Goal: Task Accomplishment & Management: Manage account settings

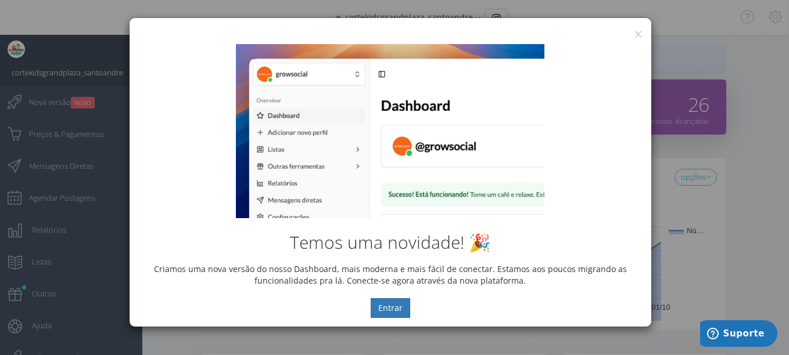
click at [633, 36] on div "Temos uma novidade! 🎉 Criamos uma nova versão do nosso Dashboard, mais moderna …" at bounding box center [389, 180] width 521 height 291
click at [638, 35] on div "Temos uma novidade! 🎉 Criamos uma nova versão do nosso Dashboard, mais moderna …" at bounding box center [389, 180] width 521 height 291
click at [635, 31] on button "×" at bounding box center [638, 34] width 9 height 16
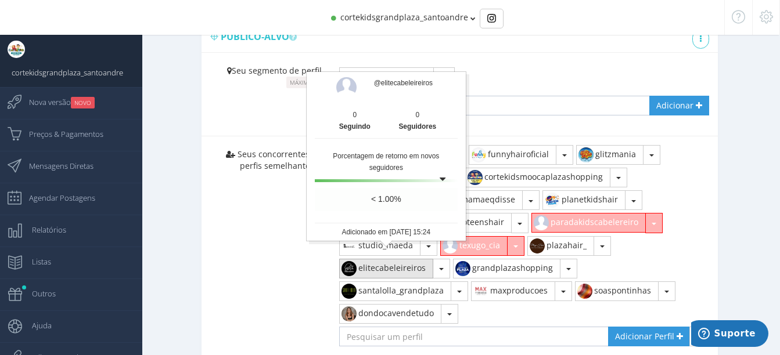
scroll to position [719, 0]
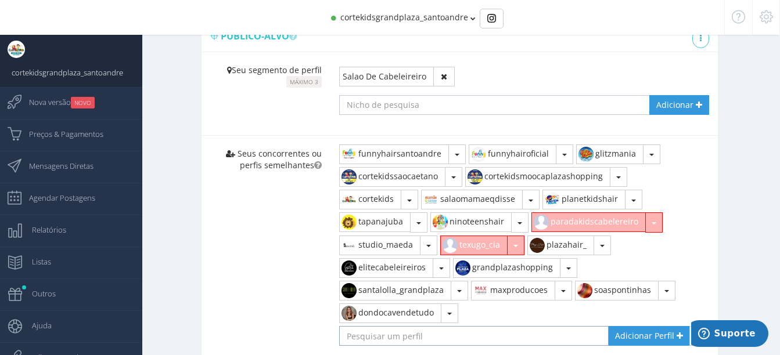
click at [412, 326] on input "text" at bounding box center [473, 336] width 269 height 20
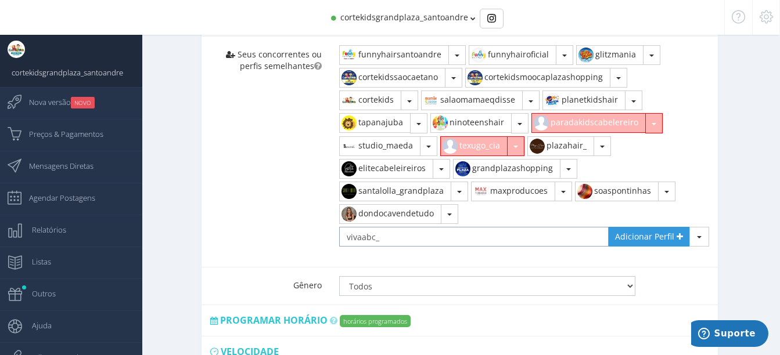
scroll to position [819, 0]
type input "vivaabc_"
click at [656, 231] on span "Adicionar Perfil" at bounding box center [644, 236] width 59 height 11
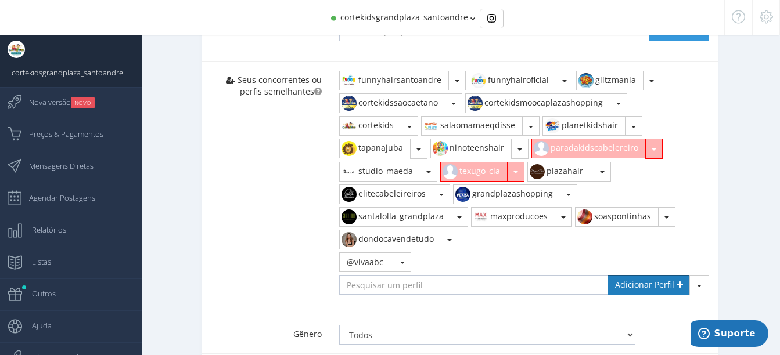
scroll to position [796, 0]
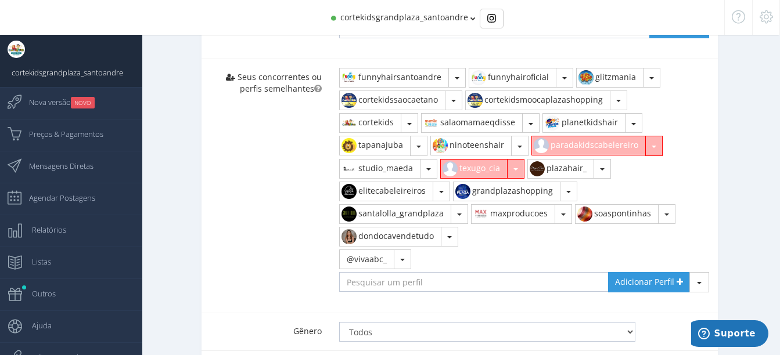
click at [652, 138] on button "button" at bounding box center [653, 146] width 17 height 20
click at [575, 184] on link "Ver no Instagram" at bounding box center [582, 192] width 100 height 20
click at [393, 272] on input "text" at bounding box center [473, 282] width 269 height 20
type input "paradakidscabeleireiro"
click at [641, 276] on span "Adicionar Perfil" at bounding box center [644, 281] width 59 height 11
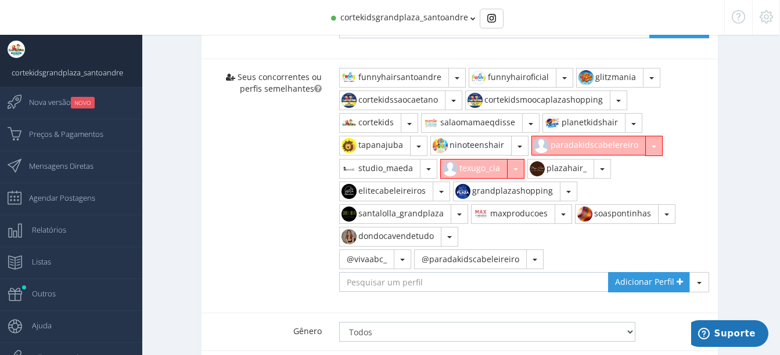
click at [656, 136] on button "button" at bounding box center [653, 146] width 17 height 20
click at [577, 163] on link "Remover" at bounding box center [582, 173] width 100 height 20
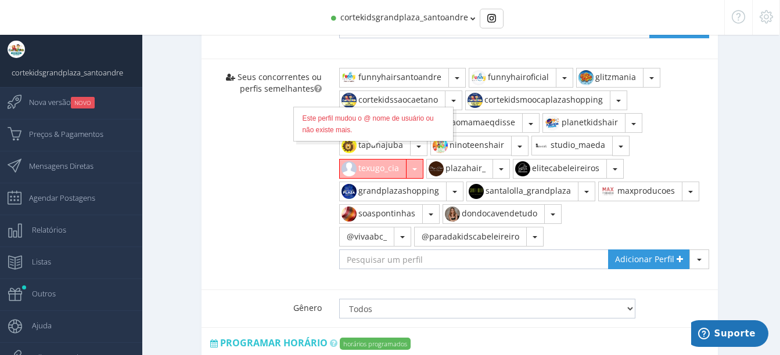
click at [391, 163] on button "texugo_cia" at bounding box center [372, 169] width 67 height 20
click at [421, 159] on button "button" at bounding box center [414, 169] width 17 height 20
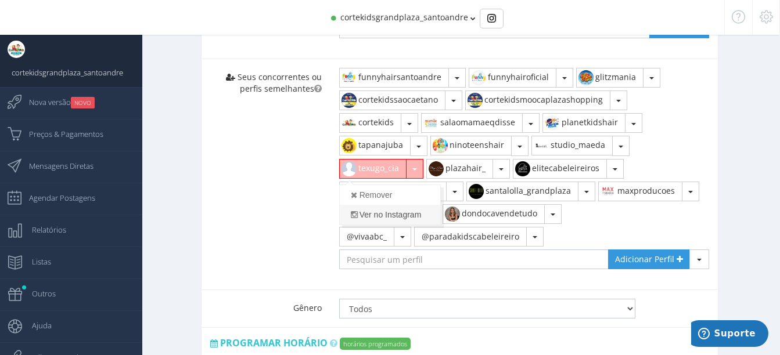
click at [388, 205] on link "Ver no Instagram" at bounding box center [390, 215] width 100 height 20
click at [409, 159] on button "button" at bounding box center [414, 169] width 17 height 20
click at [391, 185] on link "Remover" at bounding box center [390, 195] width 100 height 20
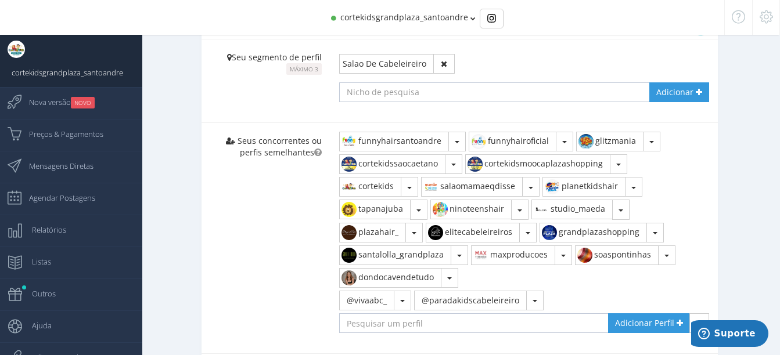
scroll to position [729, 0]
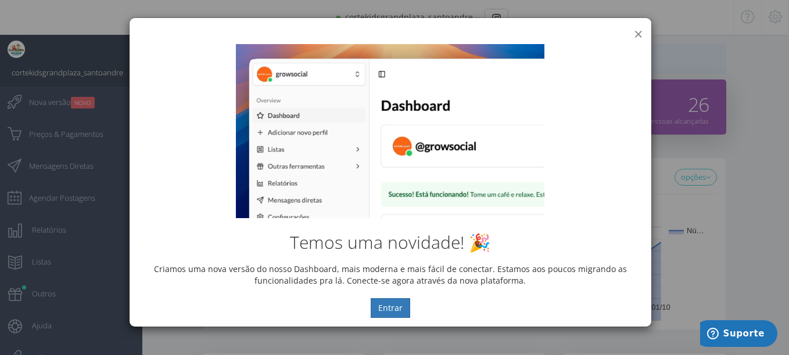
click at [639, 34] on button "×" at bounding box center [638, 34] width 9 height 16
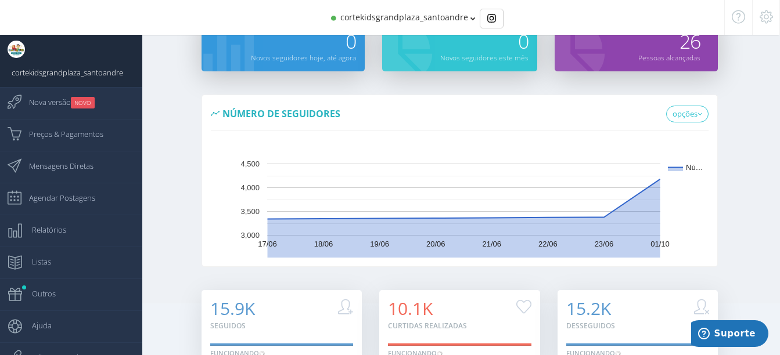
scroll to position [64, 0]
click at [60, 171] on span "Mensagens Diretas" at bounding box center [55, 166] width 76 height 29
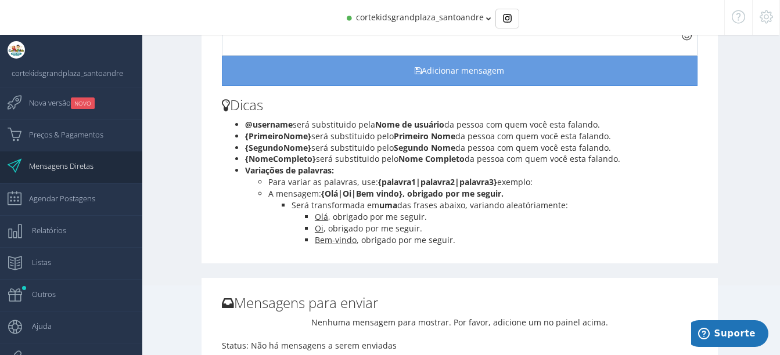
scroll to position [81, 0]
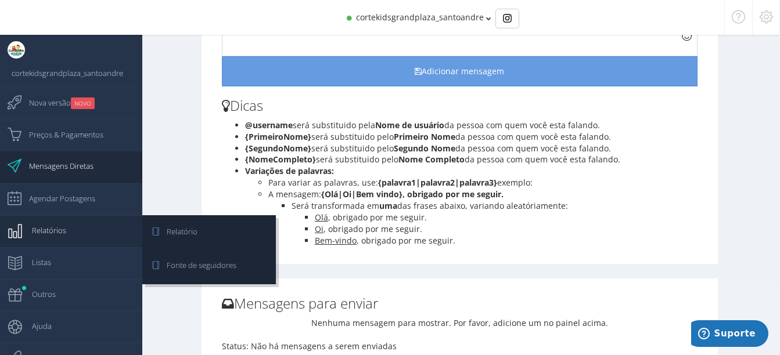
click at [66, 242] on link "Relatórios" at bounding box center [71, 231] width 142 height 32
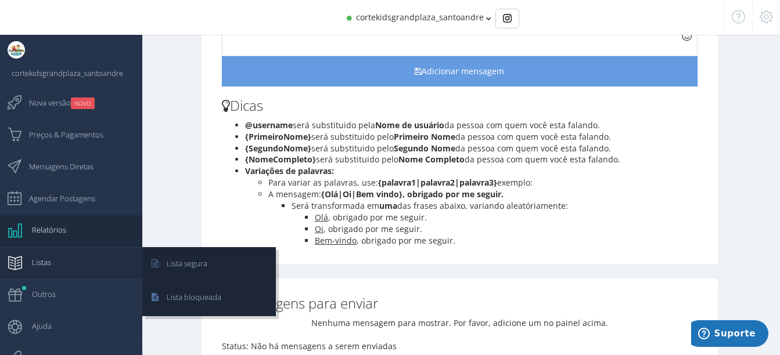
click at [52, 264] on link "Listas" at bounding box center [71, 263] width 142 height 32
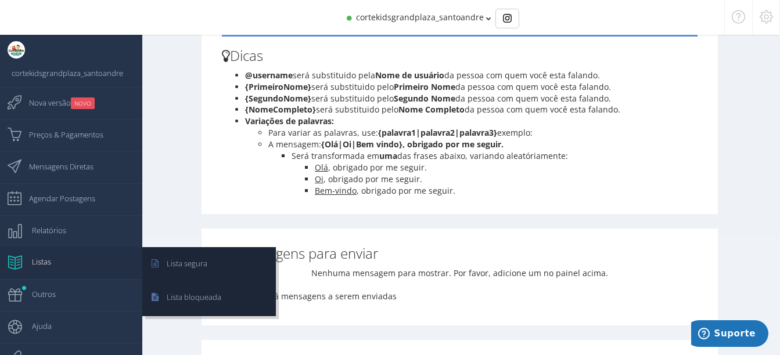
scroll to position [133, 0]
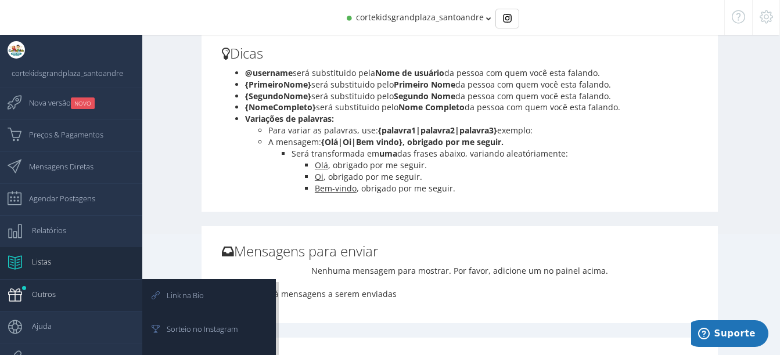
click at [33, 301] on span "Outros" at bounding box center [37, 294] width 35 height 29
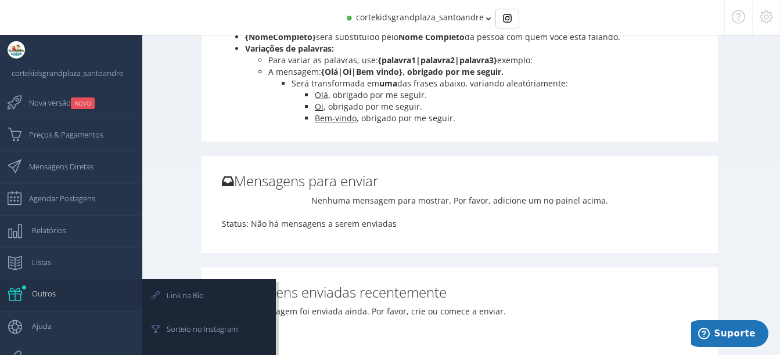
scroll to position [204, 0]
click at [183, 293] on span "Link na Bio" at bounding box center [179, 295] width 49 height 29
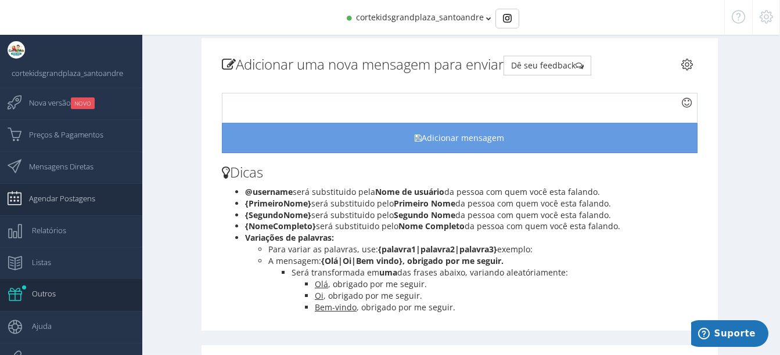
scroll to position [13, 0]
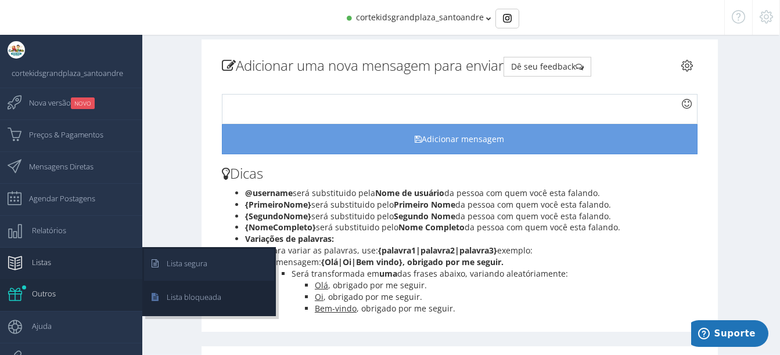
click at [197, 262] on span "Lista segura" at bounding box center [181, 263] width 52 height 29
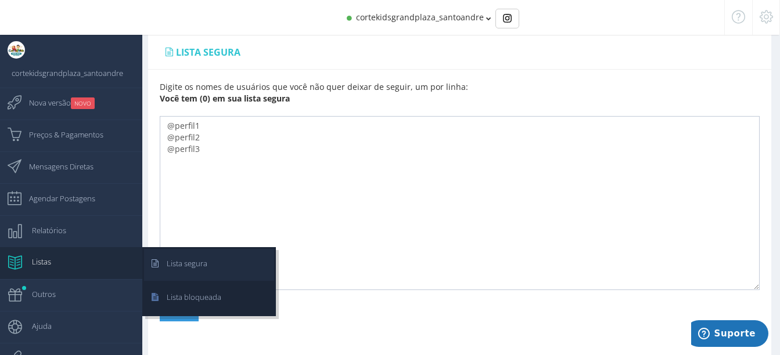
scroll to position [13, 0]
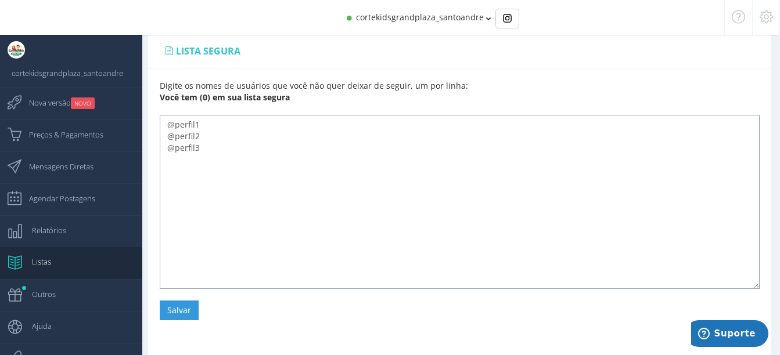
click at [235, 128] on textarea "@perfil1 @perfil2 @perfil3" at bounding box center [460, 202] width 600 height 174
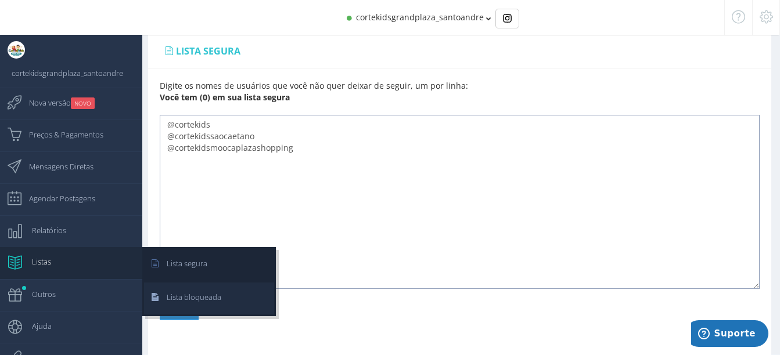
type textarea "@cortekids @cortekidssaocaetano @cortekidsmoocaplazashopping"
click at [169, 293] on span "Lista bloqueada" at bounding box center [188, 297] width 66 height 29
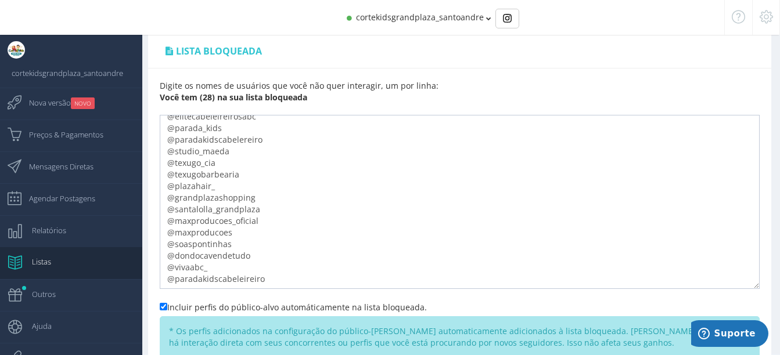
scroll to position [171, 0]
click at [261, 242] on textarea "@funnyhairsantoandre @funnyhairoficial @glitzmania @cortekids @cortekidssaocaet…" at bounding box center [460, 202] width 600 height 174
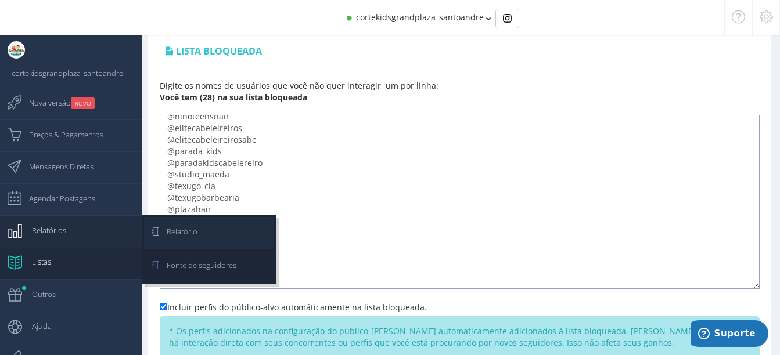
type textarea "@funnyhairsantoandre @funnyhairoficial @glitzmania @mamae_qdisse @salaomamaeqdi…"
click at [224, 236] on link "Relatório" at bounding box center [209, 233] width 130 height 32
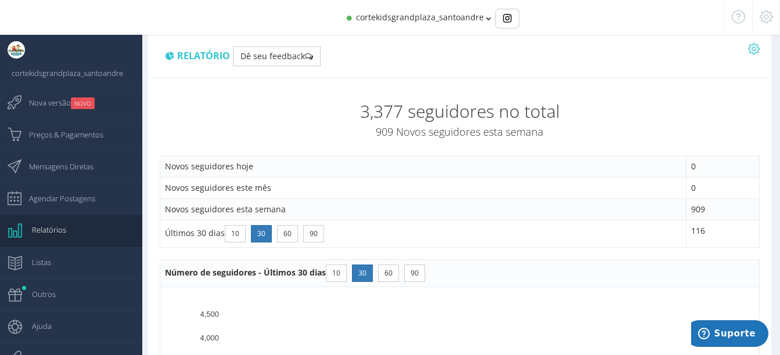
scroll to position [13, 0]
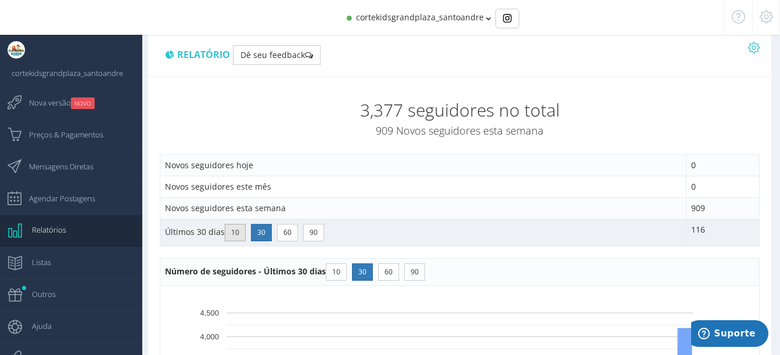
click at [236, 229] on button "10" at bounding box center [235, 232] width 21 height 17
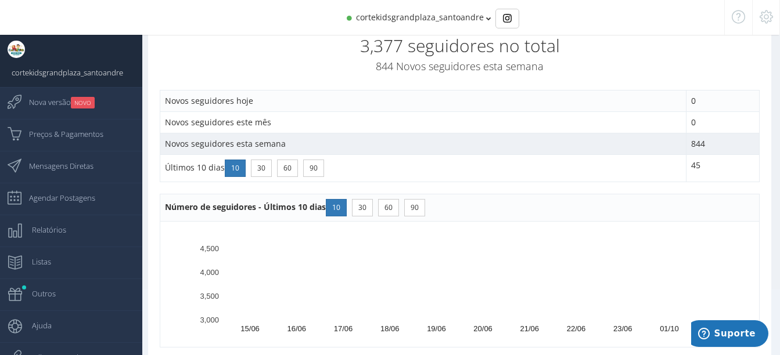
scroll to position [78, 0]
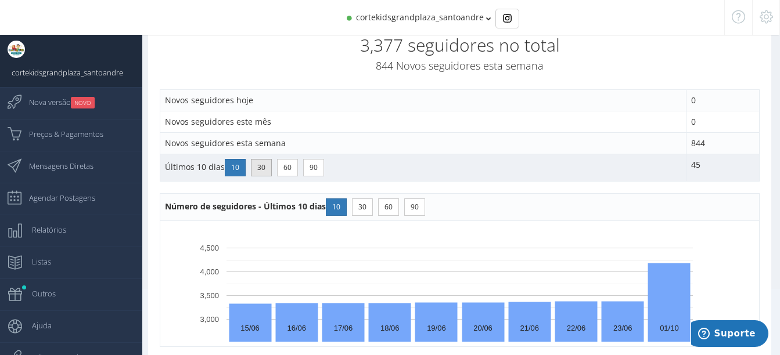
click at [262, 171] on button "30" at bounding box center [261, 167] width 21 height 17
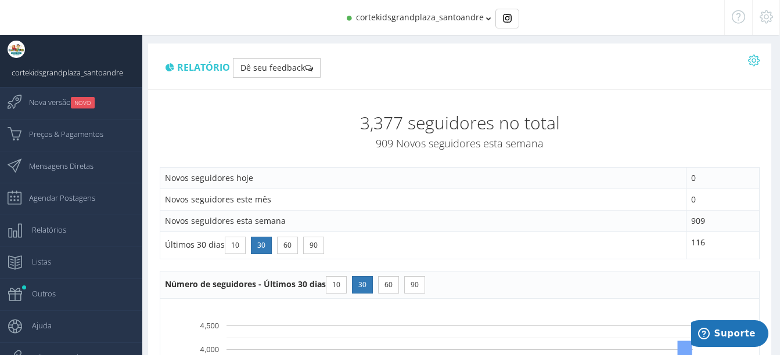
click at [262, 171] on td "Novos seguidores hoje" at bounding box center [423, 177] width 526 height 21
click at [48, 107] on span "Nova versão NOVO" at bounding box center [55, 102] width 77 height 29
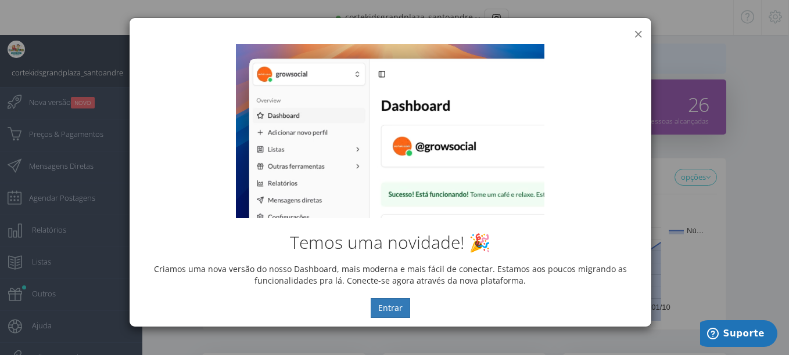
click at [639, 35] on button "×" at bounding box center [638, 34] width 9 height 16
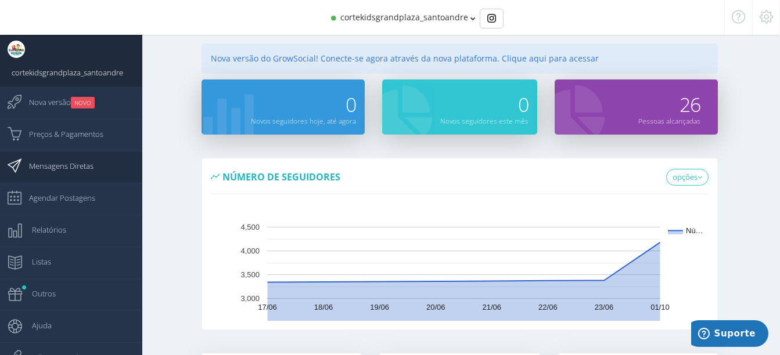
click at [66, 169] on span "Mensagens Diretas" at bounding box center [55, 166] width 76 height 29
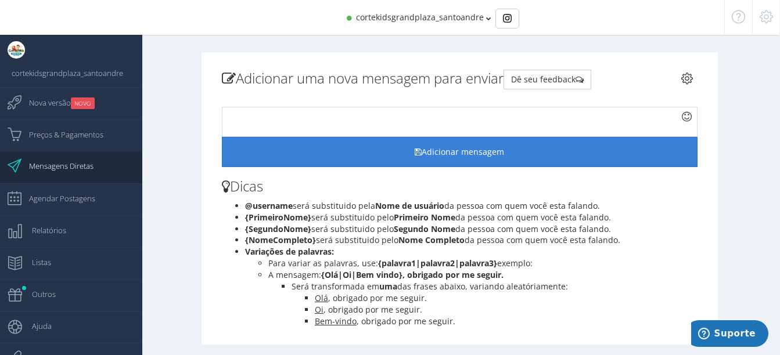
click at [480, 161] on button "Adicionar mensagem" at bounding box center [460, 152] width 476 height 30
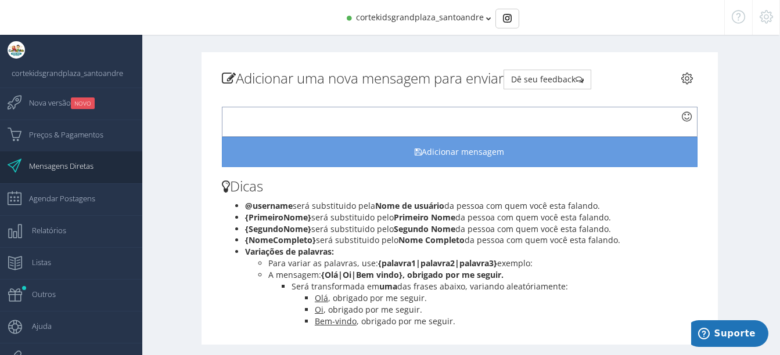
click at [505, 121] on div at bounding box center [460, 122] width 476 height 30
click at [554, 77] on button "Dê seu feedback" at bounding box center [547, 80] width 88 height 20
click at [403, 118] on div at bounding box center [460, 122] width 476 height 30
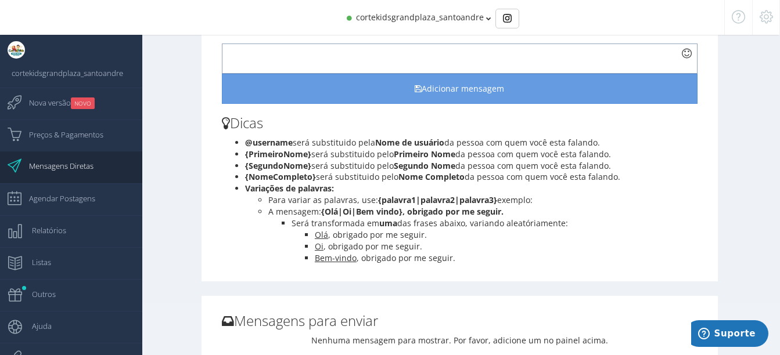
scroll to position [65, 0]
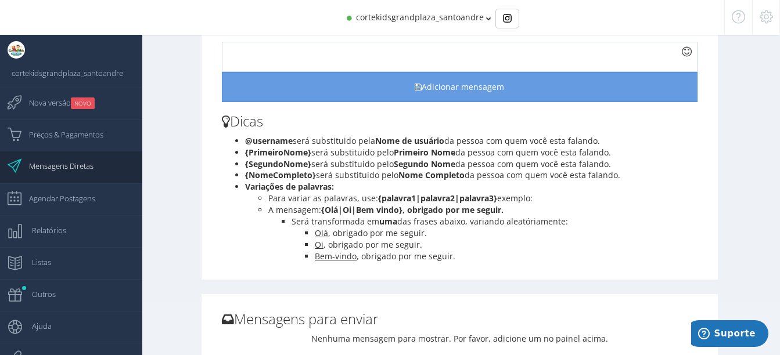
click at [419, 287] on div "Adicionar uma nova mensagem para enviar Dê seu feedback re-autenticar Dicas @us…" at bounding box center [460, 344] width 534 height 715
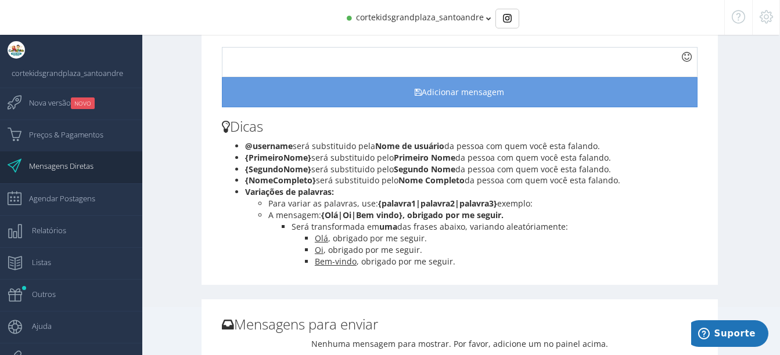
scroll to position [64, 0]
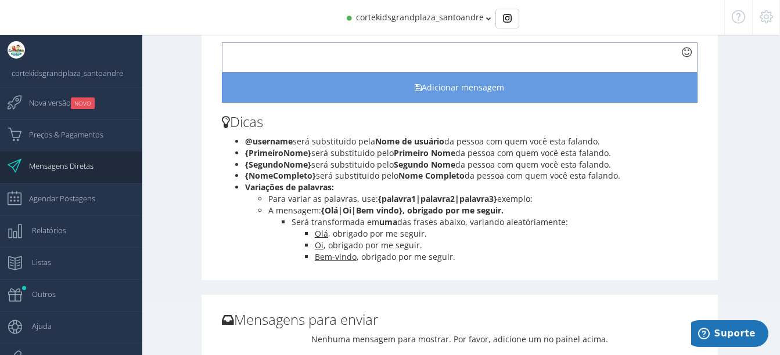
click at [249, 62] on div at bounding box center [460, 57] width 476 height 30
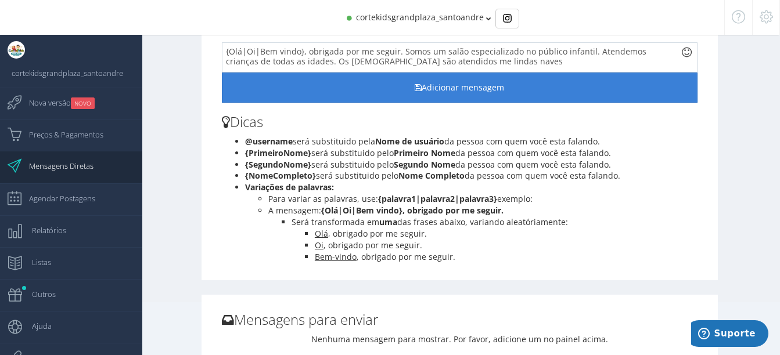
click at [259, 93] on button "Adicionar mensagem" at bounding box center [460, 88] width 476 height 30
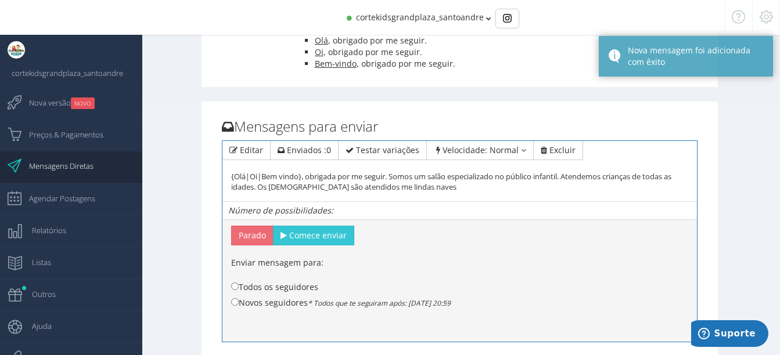
scroll to position [262, 0]
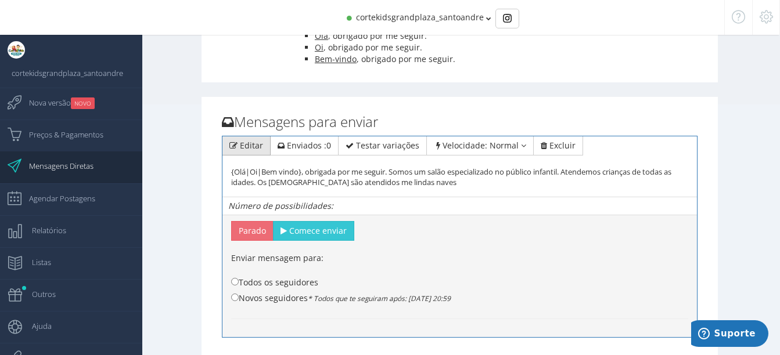
click at [250, 147] on span "Editar" at bounding box center [251, 145] width 23 height 11
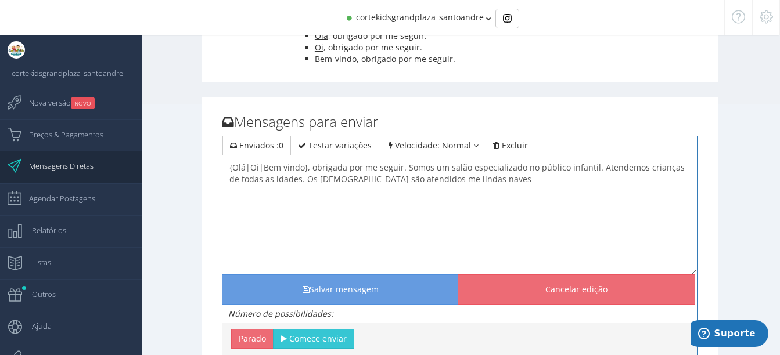
click at [471, 181] on textarea "{Olá|Oi|Bem vindo}, obrigada por me seguir. Somos um salão especializado no púb…" at bounding box center [459, 217] width 474 height 116
click at [458, 179] on textarea "{Olá|Oi|Bem vindo}, obrigada por me seguir. Somos um salão especializado no púb…" at bounding box center [459, 217] width 474 height 116
click at [409, 182] on textarea "{Olá|Oi|Bem vindo}, obrigada por me seguir. Somos um salão especializado no púb…" at bounding box center [459, 217] width 474 height 116
click at [462, 183] on textarea "{Olá|Oi|Bem vindo}, obrigada por me seguir. Somos um salão especializado no púb…" at bounding box center [459, 217] width 474 height 116
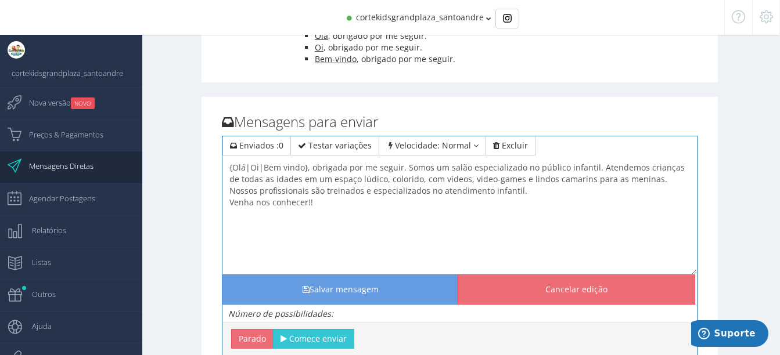
click at [462, 183] on textarea "{Olá|Oi|Bem vindo}, obrigada por me seguir. Somos um salão especializado no púb…" at bounding box center [459, 217] width 474 height 116
click at [362, 169] on textarea "{Olá|Oi|Bem vindo}, obrigada por me seguir. Somos um salão especializado no púb…" at bounding box center [459, 217] width 474 height 116
click at [595, 166] on textarea "{Olá|Oi|Bem vindo}, obrigada por me seguir. Somos um salão especializado no púb…" at bounding box center [459, 217] width 474 height 116
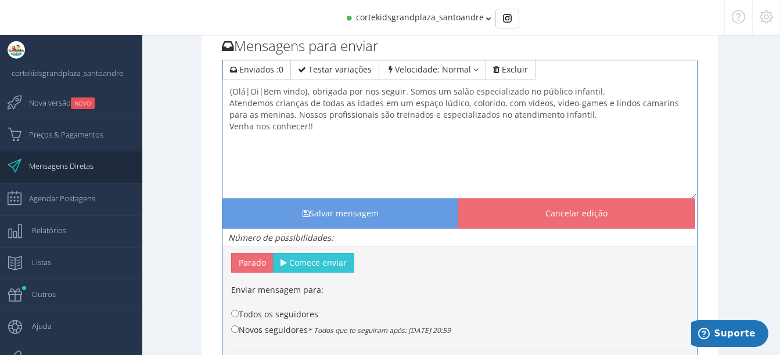
scroll to position [339, 0]
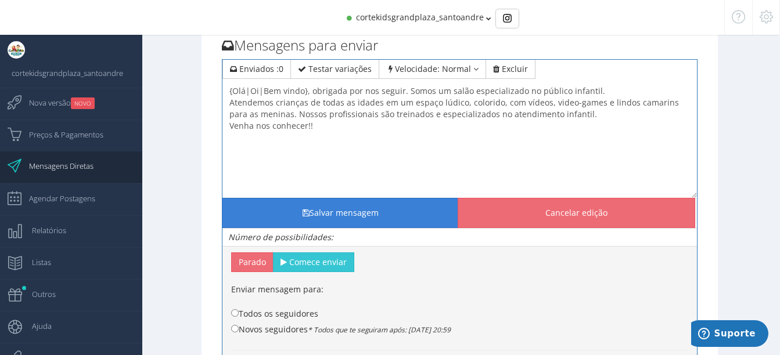
type textarea "{Olá|Oi|Bem vindo}, obrigada por nos seguir. Somos um salão especializado no pú…"
click at [346, 207] on button "Salvar mensagem" at bounding box center [340, 213] width 237 height 30
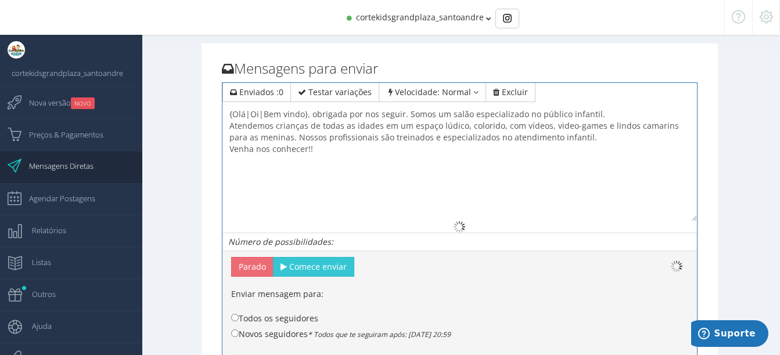
scroll to position [305, 0]
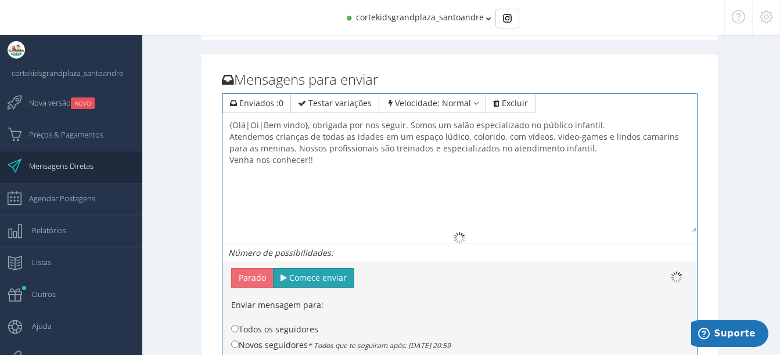
click at [319, 280] on span "Comece enviar" at bounding box center [317, 277] width 57 height 11
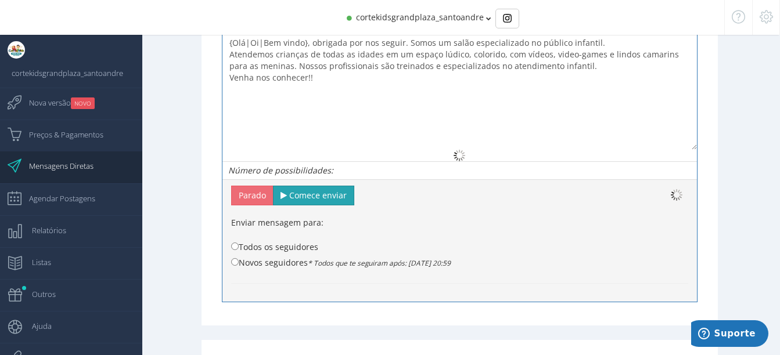
scroll to position [388, 0]
click at [232, 261] on input "Novos seguidores * Todos que te seguiram após: 1 de Out de 2025 às 20:59" at bounding box center [235, 262] width 8 height 8
radio input "true"
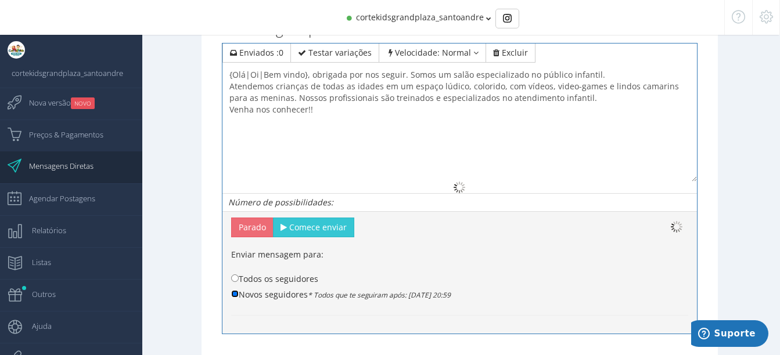
scroll to position [356, 0]
click at [331, 233] on button "Comece enviar" at bounding box center [313, 227] width 81 height 20
click at [45, 205] on span "Agendar Postagens" at bounding box center [56, 198] width 78 height 29
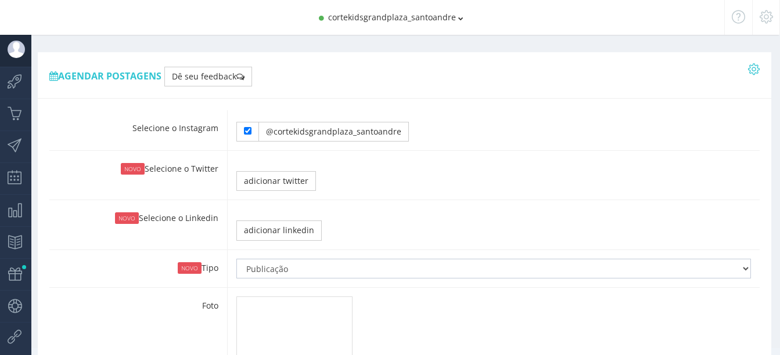
type input "21:05"
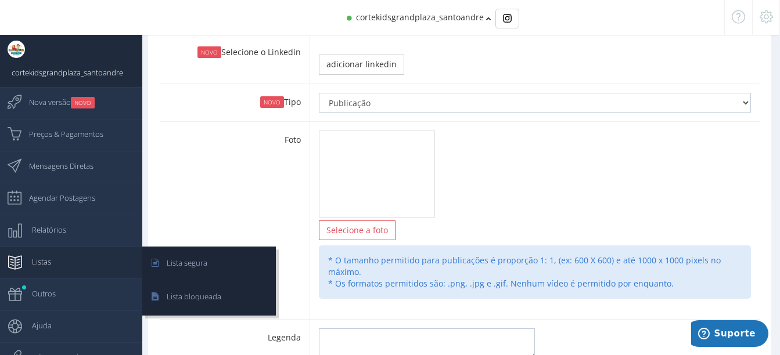
scroll to position [170, 0]
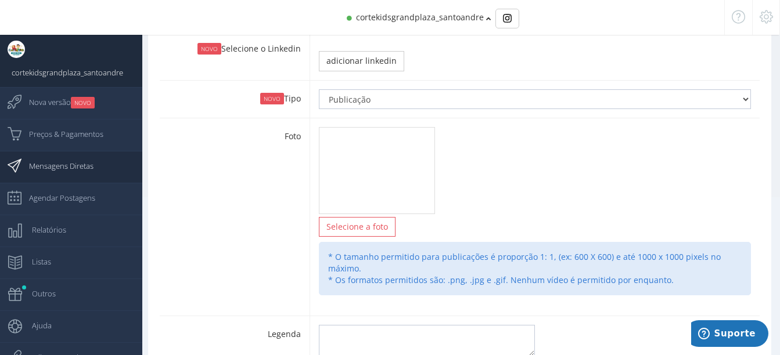
click at [66, 160] on span "Mensagens Diretas" at bounding box center [55, 166] width 76 height 29
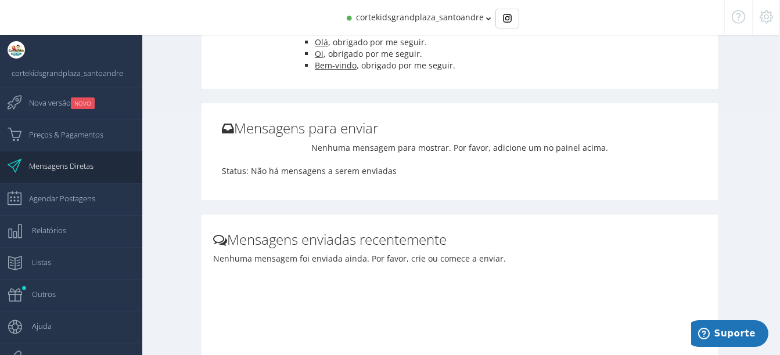
scroll to position [255, 0]
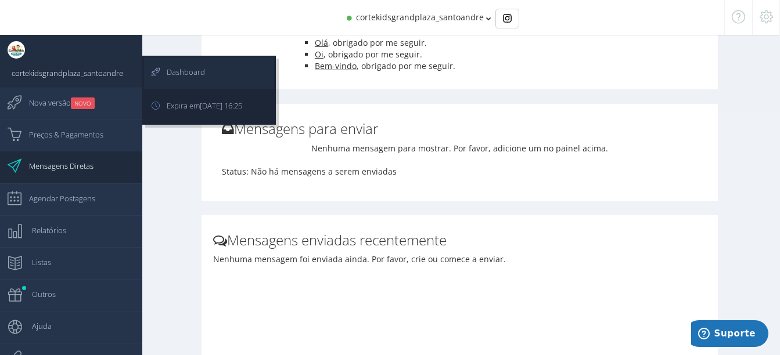
click at [183, 64] on span "Dashboard" at bounding box center [180, 71] width 50 height 29
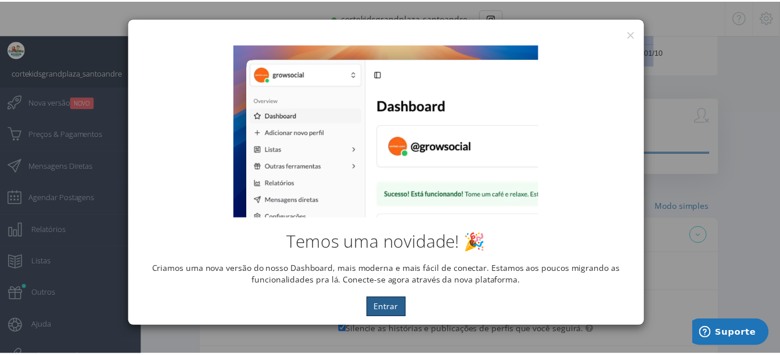
scroll to position [359, 0]
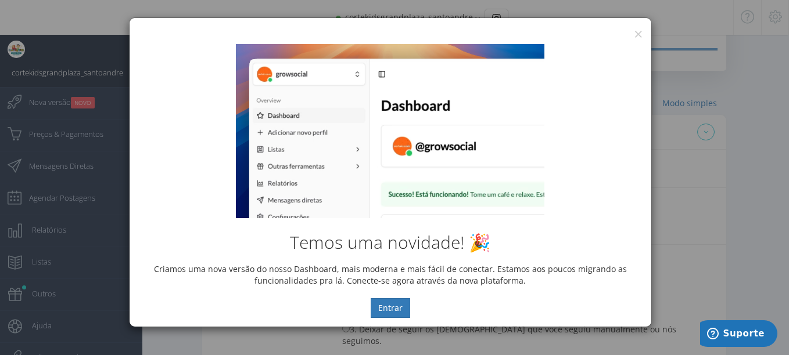
click at [636, 38] on div "Temos uma novidade! 🎉 Criamos uma nova versão do nosso Dashboard, mais moderna …" at bounding box center [389, 180] width 521 height 291
click at [636, 35] on button "×" at bounding box center [638, 34] width 9 height 16
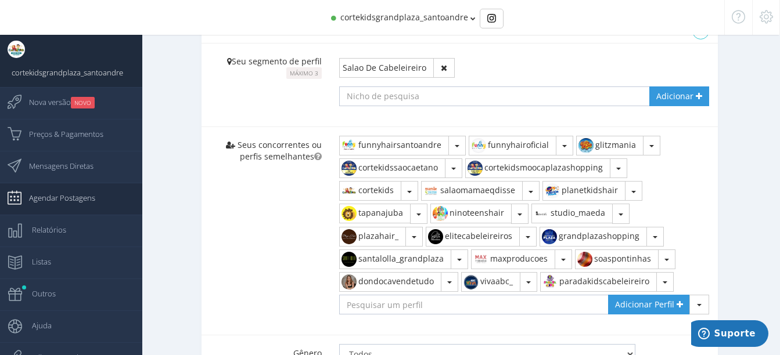
scroll to position [728, 0]
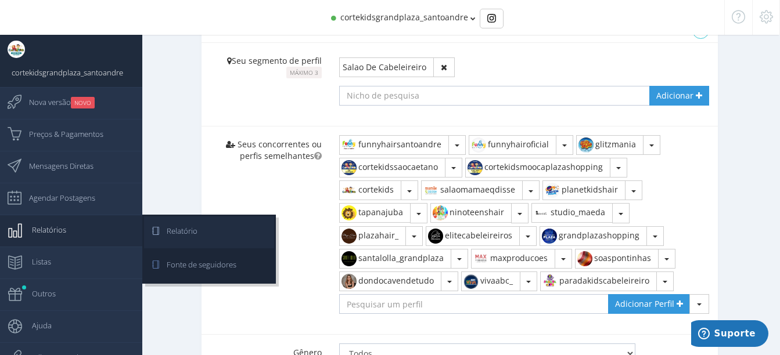
click at [201, 235] on link "Relatório" at bounding box center [209, 233] width 130 height 32
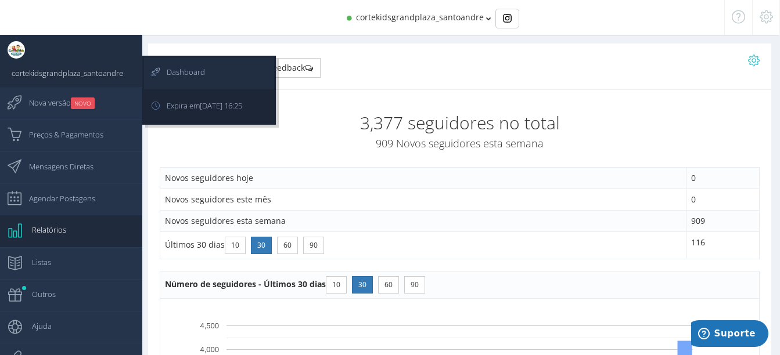
click at [169, 79] on span "Dashboard" at bounding box center [180, 71] width 50 height 29
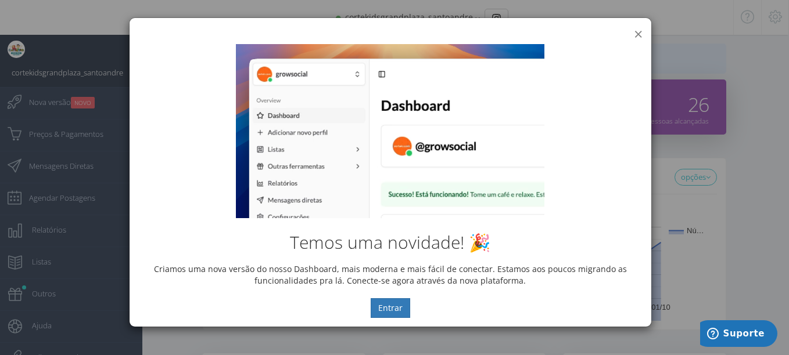
click at [636, 34] on button "×" at bounding box center [638, 34] width 9 height 16
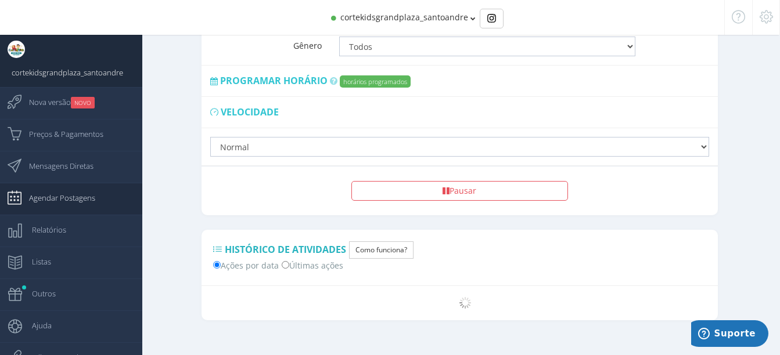
scroll to position [1038, 0]
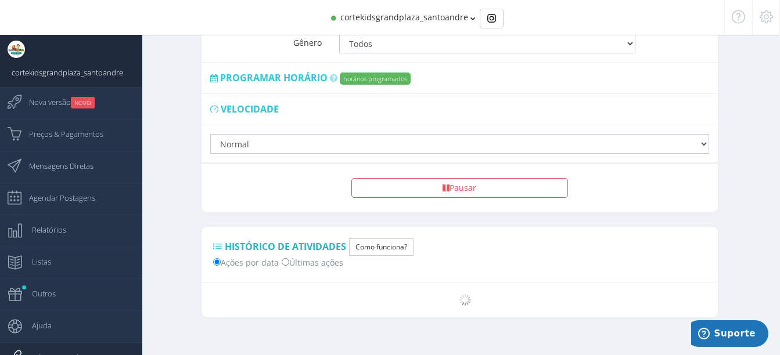
click at [48, 351] on span "Indique e Ganhe" at bounding box center [51, 357] width 68 height 29
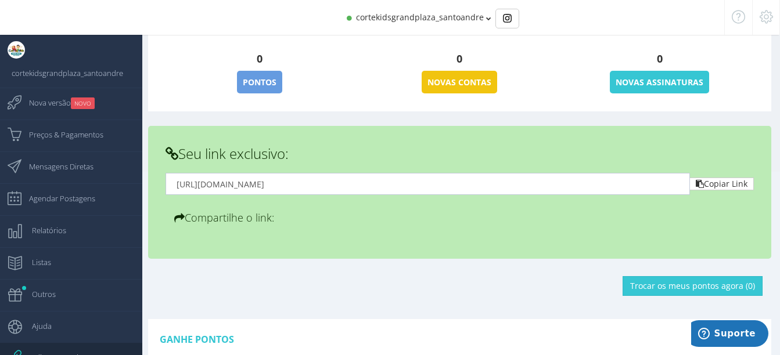
scroll to position [196, 0]
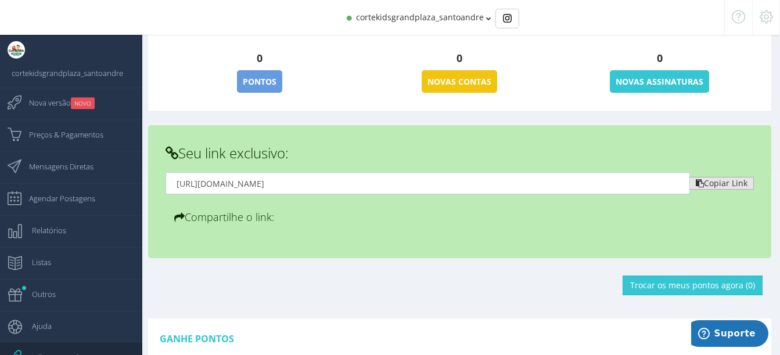
click at [725, 184] on button "Copiar Link" at bounding box center [722, 183] width 64 height 13
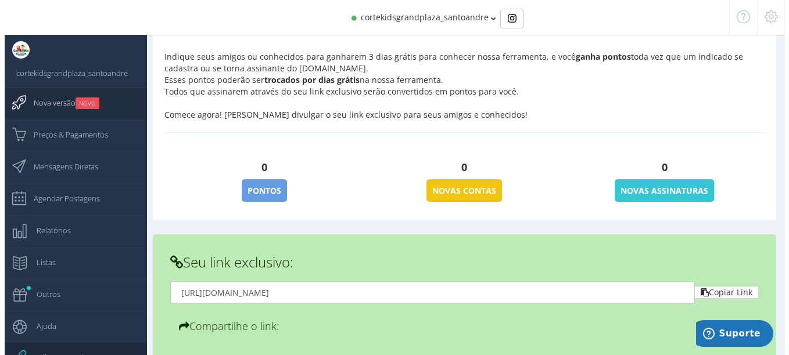
scroll to position [0, 0]
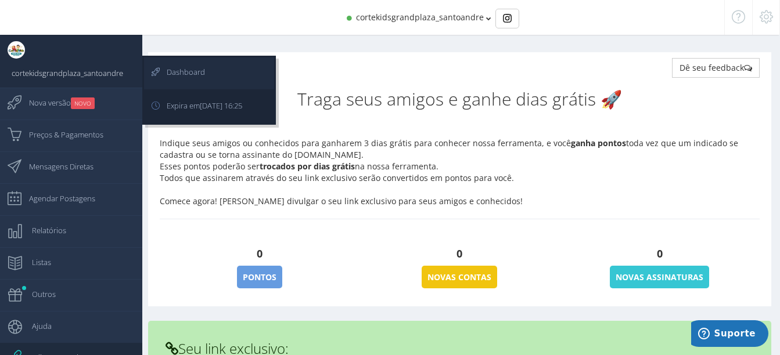
click at [201, 70] on span "Dashboard" at bounding box center [180, 71] width 50 height 29
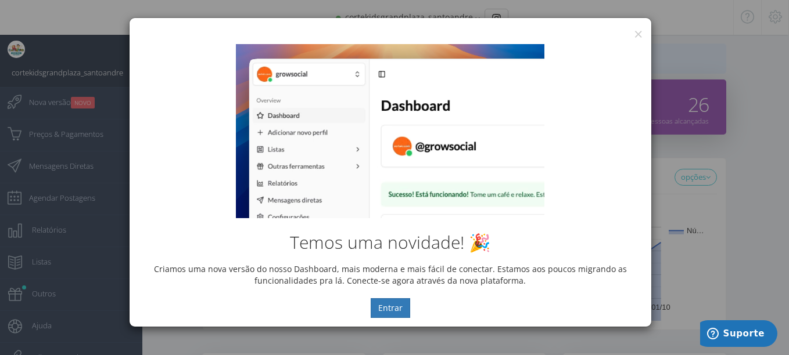
click at [638, 36] on div "Temos uma novidade! 🎉 Criamos uma nova versão do nosso Dashboard, mais moderna …" at bounding box center [389, 180] width 521 height 291
click at [637, 33] on button "×" at bounding box center [638, 34] width 9 height 16
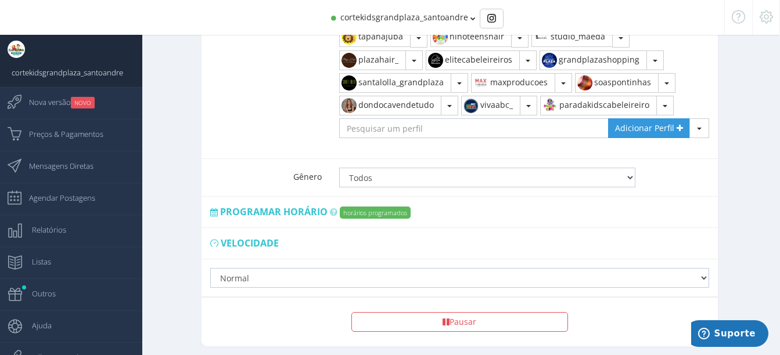
scroll to position [1038, 0]
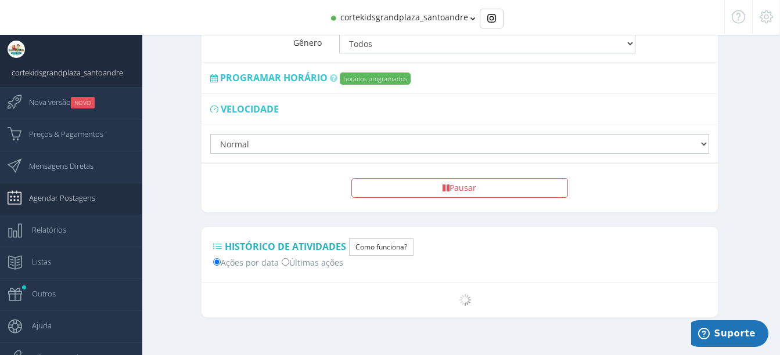
click at [63, 201] on span "Agendar Postagens" at bounding box center [56, 197] width 78 height 29
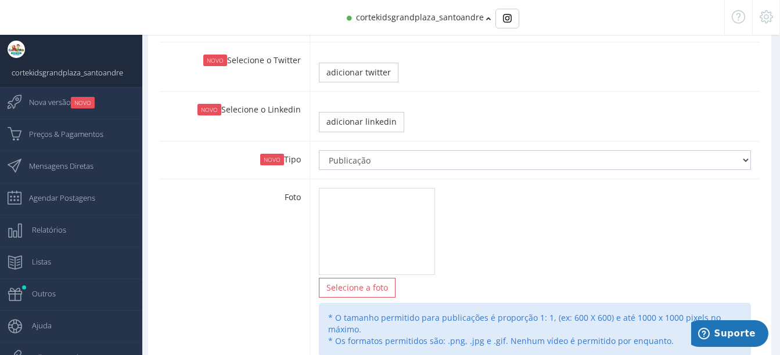
scroll to position [109, 0]
click at [594, 153] on select "Publicação Story" at bounding box center [535, 160] width 432 height 20
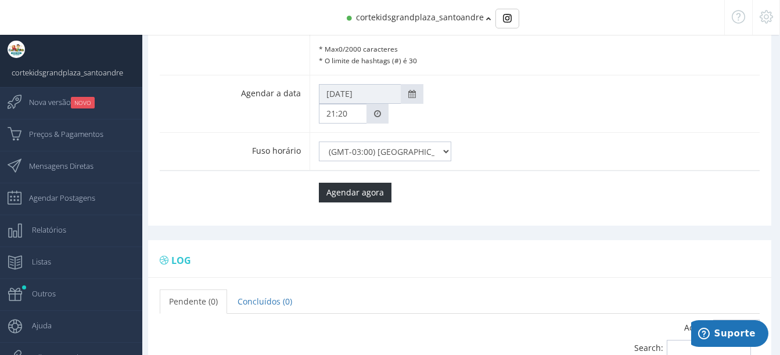
scroll to position [603, 0]
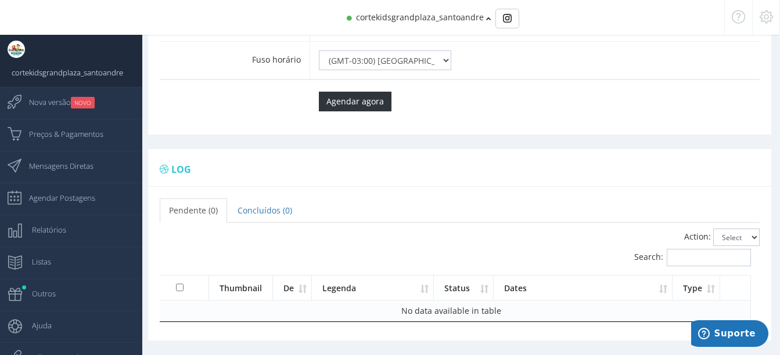
click at [249, 59] on div "Fuso horário (GMT-11:00) [GEOGRAPHIC_DATA], [GEOGRAPHIC_DATA] (GMT-10:00) [US_S…" at bounding box center [460, 61] width 600 height 38
